Goal: Task Accomplishment & Management: Manage account settings

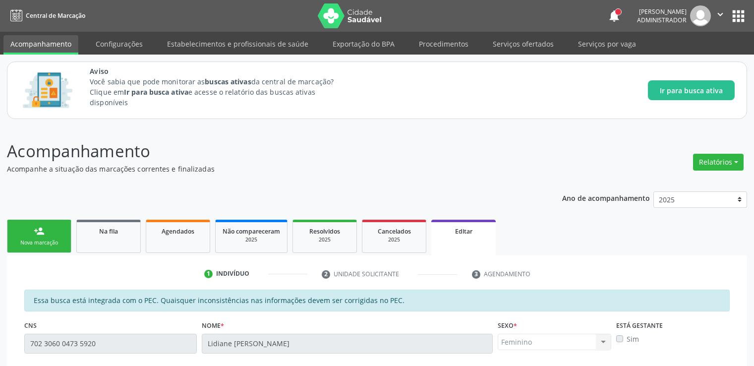
scroll to position [284, 0]
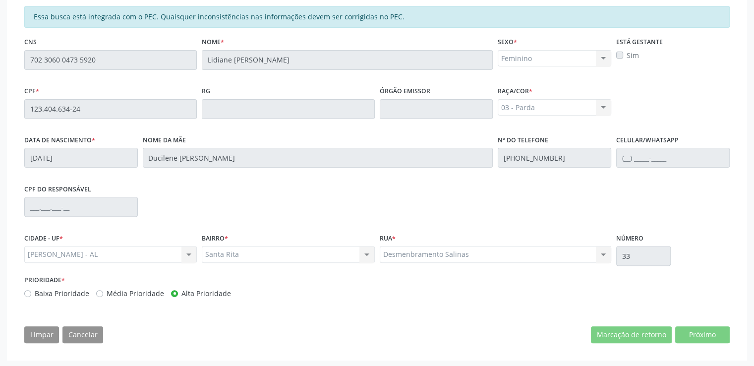
click at [413, 330] on div "Limpar Cancelar Marcação de retorno Próximo" at bounding box center [377, 334] width 706 height 17
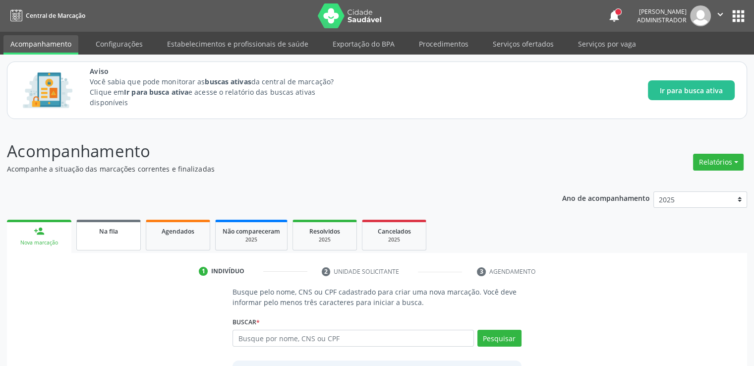
click at [119, 233] on div "Na fila" at bounding box center [109, 231] width 50 height 10
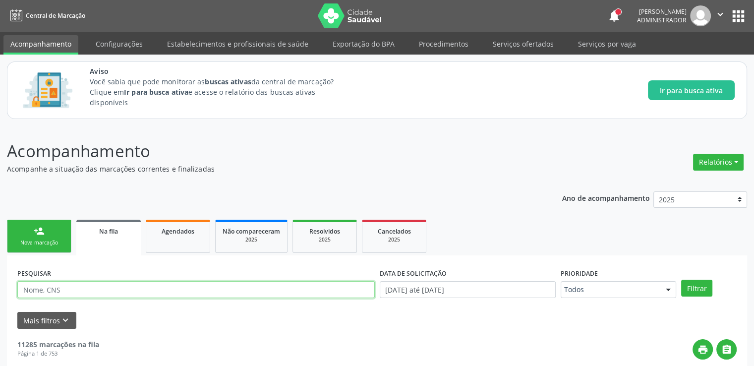
click at [160, 294] on input "text" at bounding box center [196, 289] width 358 height 17
paste input "163761675360004"
type input "163761675360004"
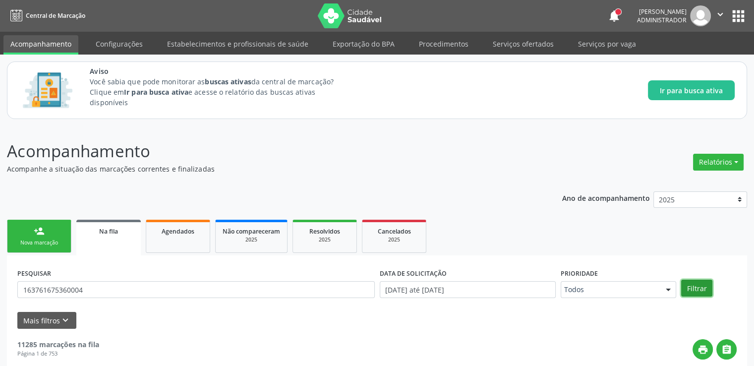
click at [701, 286] on button "Filtrar" at bounding box center [696, 288] width 31 height 17
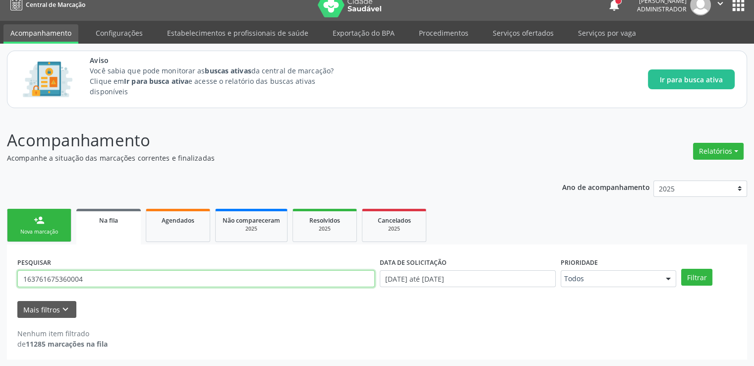
click at [109, 282] on input "163761675360004" at bounding box center [196, 278] width 358 height 17
paste input "[PERSON_NAME]"
type input "[PERSON_NAME]"
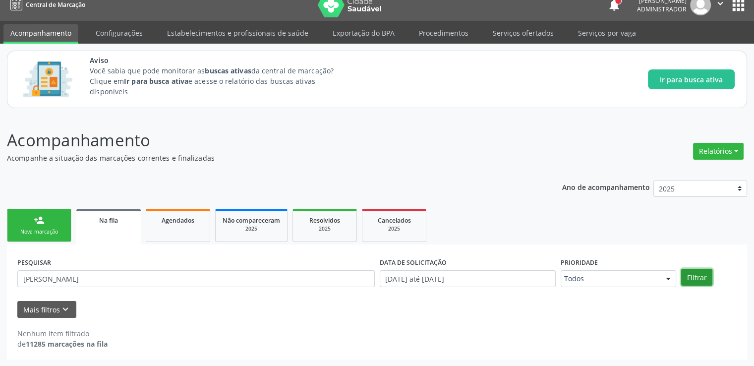
click at [700, 270] on button "Filtrar" at bounding box center [696, 277] width 31 height 17
click at [43, 221] on div "person_add" at bounding box center [39, 220] width 11 height 11
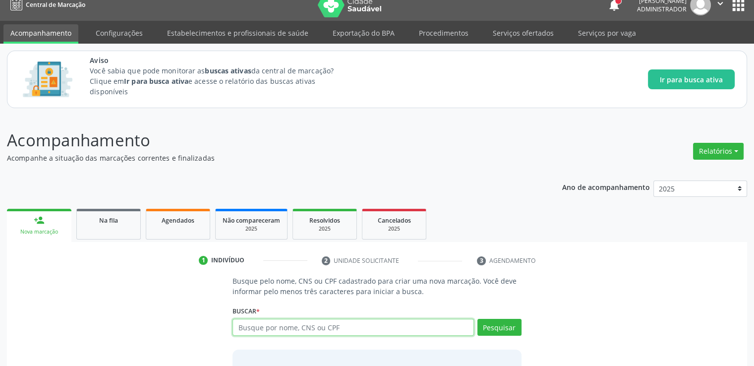
click at [330, 327] on input "text" at bounding box center [353, 327] width 241 height 17
paste input "[PERSON_NAME]"
type input "[PERSON_NAME]"
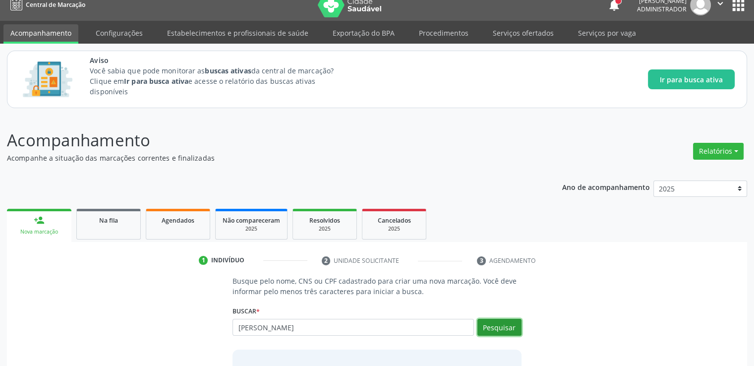
click at [503, 328] on button "Pesquisar" at bounding box center [500, 327] width 44 height 17
type input "[PERSON_NAME]"
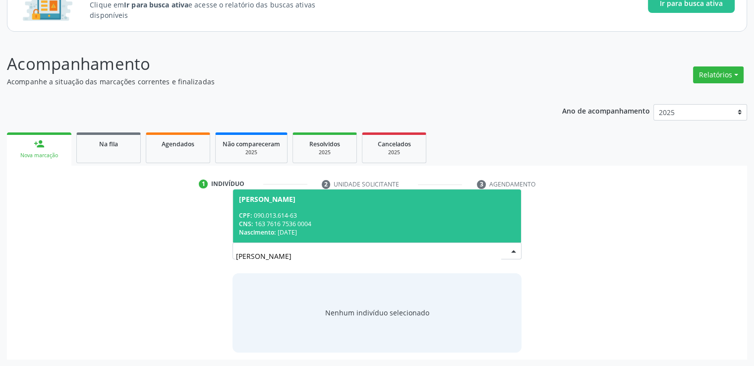
click at [316, 219] on div "CPF: 090.013.614-63" at bounding box center [377, 215] width 276 height 8
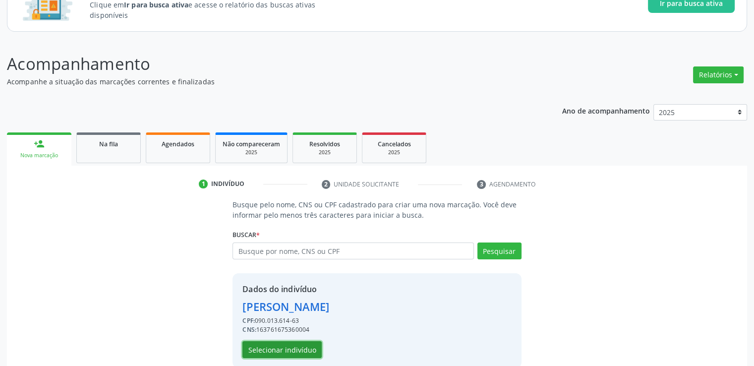
click at [298, 350] on button "Selecionar indivíduo" at bounding box center [281, 349] width 79 height 17
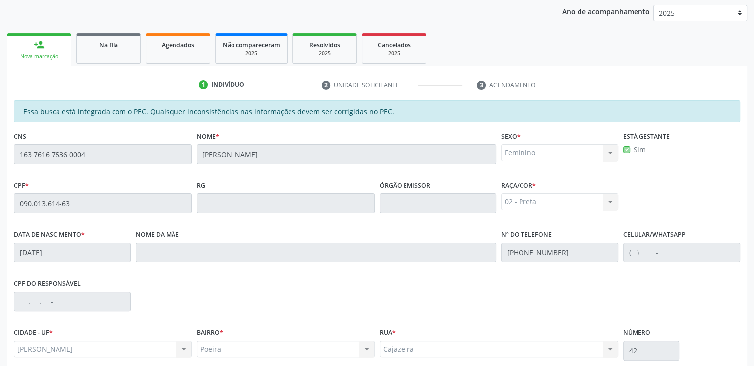
scroll to position [236, 0]
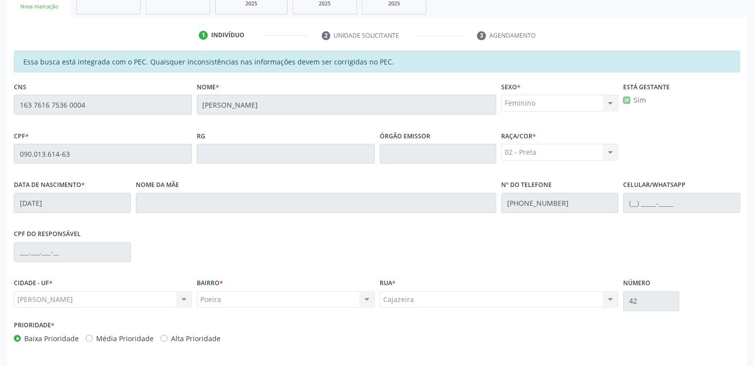
click at [440, 250] on div "CPF do responsável" at bounding box center [376, 251] width 731 height 49
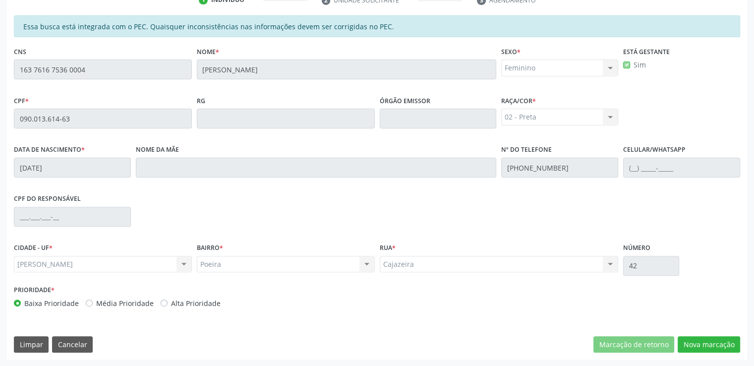
scroll to position [172, 0]
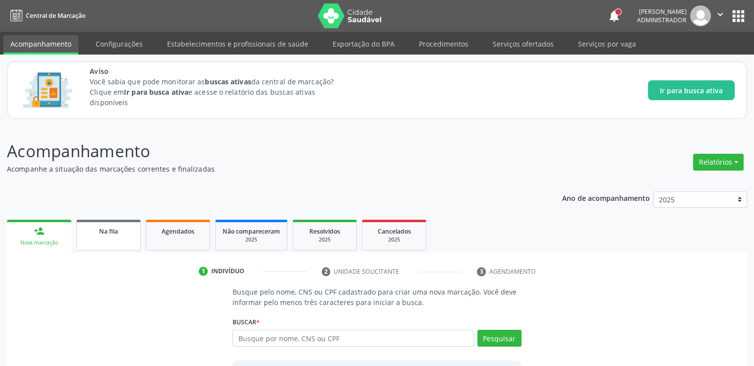
click at [117, 235] on div "Na fila" at bounding box center [109, 231] width 50 height 10
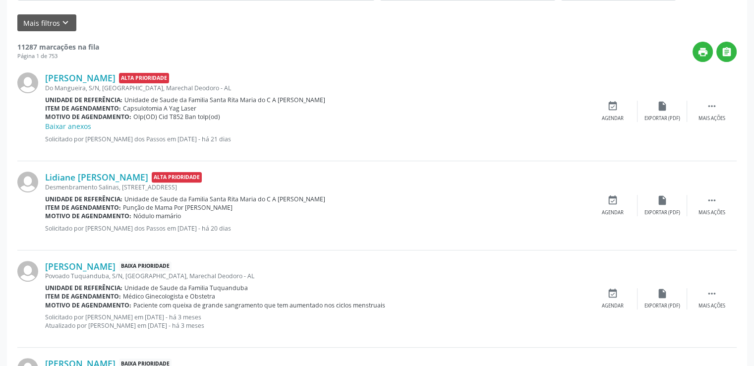
scroll to position [347, 0]
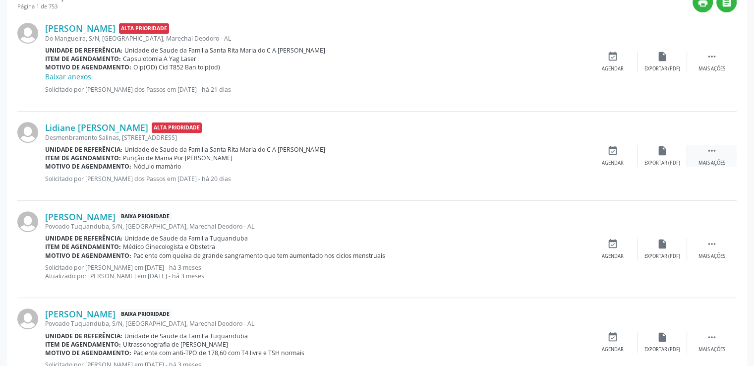
click at [720, 154] on div " Mais ações" at bounding box center [712, 155] width 50 height 21
click at [666, 154] on icon "edit" at bounding box center [662, 150] width 11 height 11
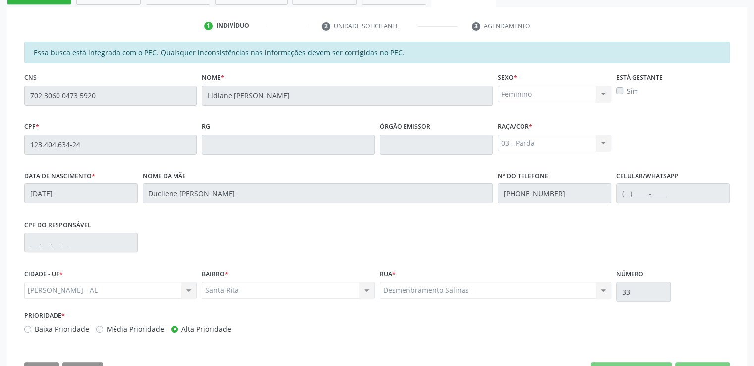
scroll to position [284, 0]
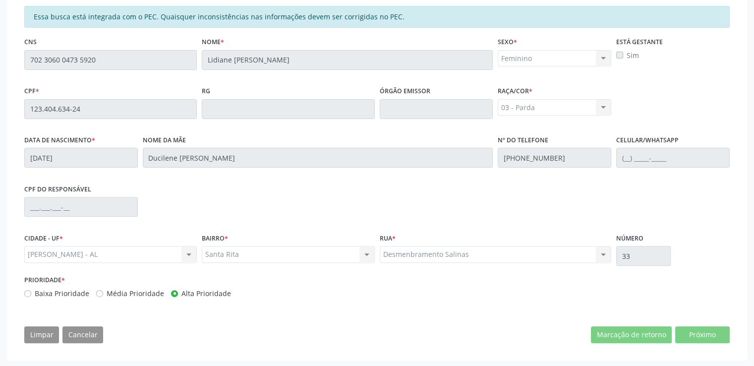
click at [32, 298] on div "Prioridade * Baixa Prioridade Média Prioridade Alta Prioridade" at bounding box center [200, 289] width 356 height 33
click at [32, 292] on div "Baixa Prioridade" at bounding box center [56, 293] width 65 height 10
click at [35, 292] on label "Baixa Prioridade" at bounding box center [62, 293] width 55 height 10
click at [30, 292] on input "Baixa Prioridade" at bounding box center [27, 292] width 7 height 9
radio input "true"
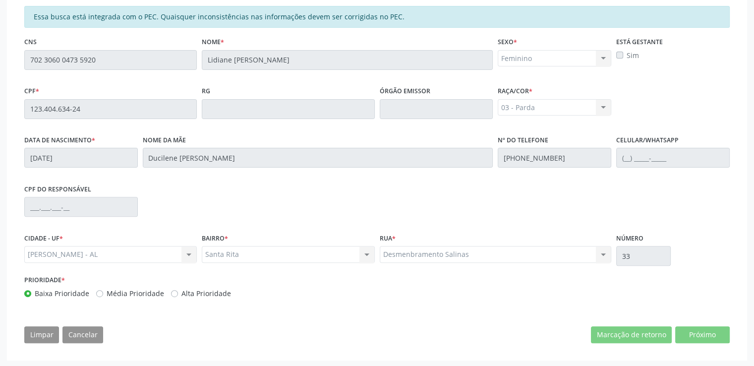
click at [165, 328] on div "Limpar Cancelar Marcação de retorno Próximo" at bounding box center [377, 334] width 706 height 17
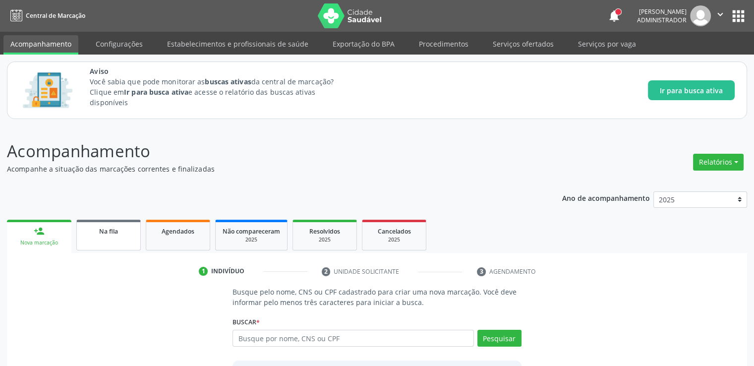
click at [115, 235] on div "Na fila" at bounding box center [109, 231] width 50 height 10
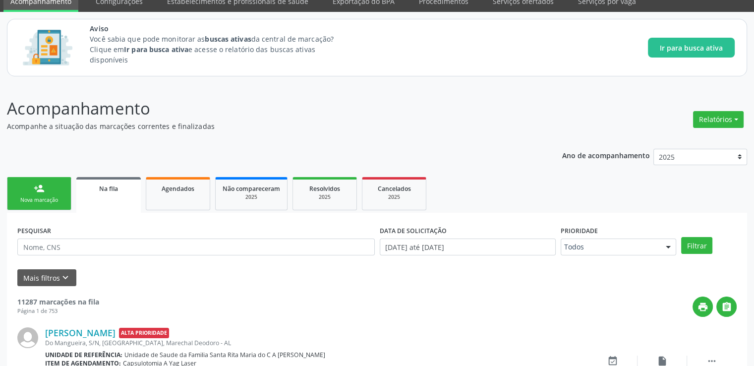
scroll to position [191, 0]
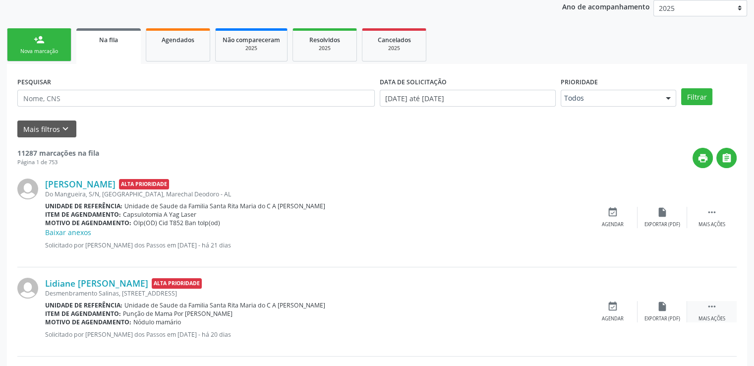
click at [702, 308] on div " Mais ações" at bounding box center [712, 311] width 50 height 21
click at [659, 313] on div "edit Editar" at bounding box center [663, 311] width 50 height 21
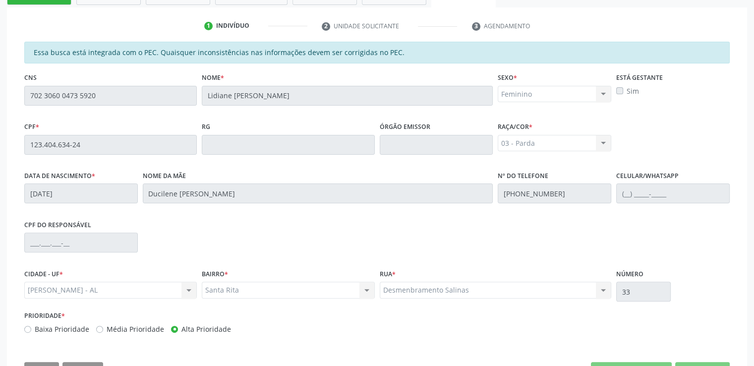
scroll to position [284, 0]
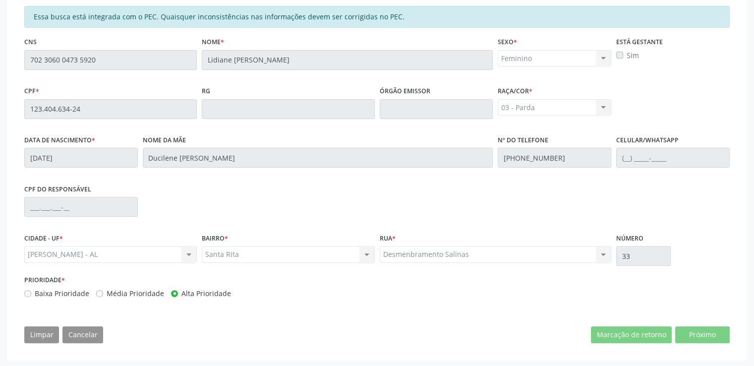
click at [46, 295] on label "Baixa Prioridade" at bounding box center [62, 293] width 55 height 10
click at [31, 295] on input "Baixa Prioridade" at bounding box center [27, 292] width 7 height 9
radio input "true"
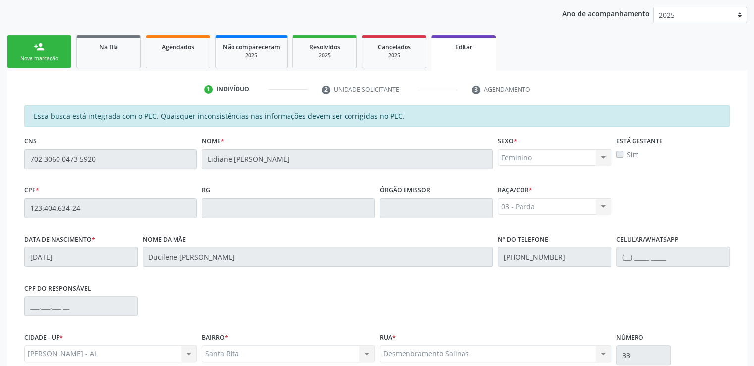
click at [369, 90] on li "2 Unidade solicitante" at bounding box center [389, 89] width 150 height 17
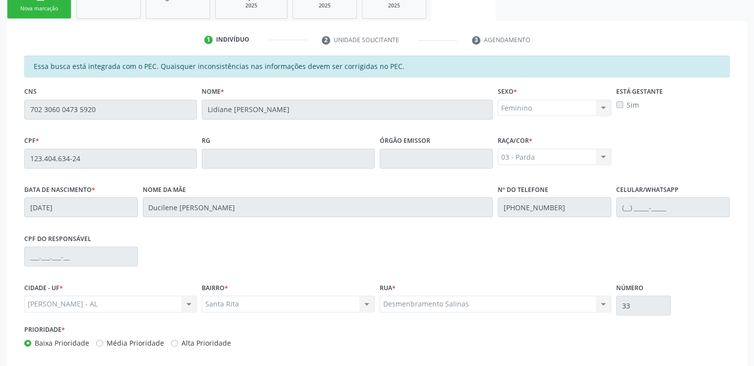
scroll to position [284, 0]
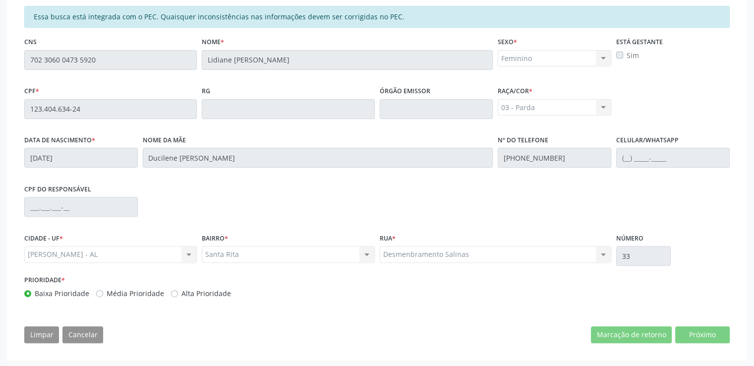
click at [430, 326] on div "Limpar Cancelar Marcação de retorno Próximo" at bounding box center [377, 334] width 706 height 17
